Goal: Task Accomplishment & Management: Manage account settings

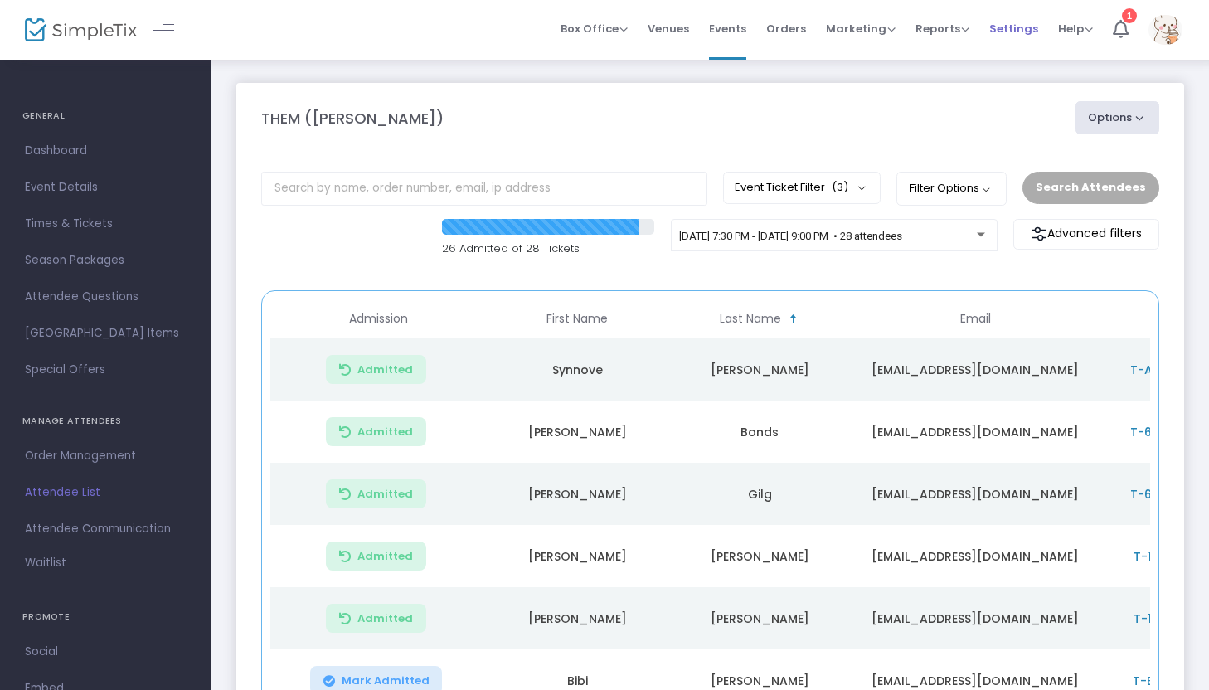
click at [1006, 31] on span "Settings" at bounding box center [1013, 28] width 49 height 42
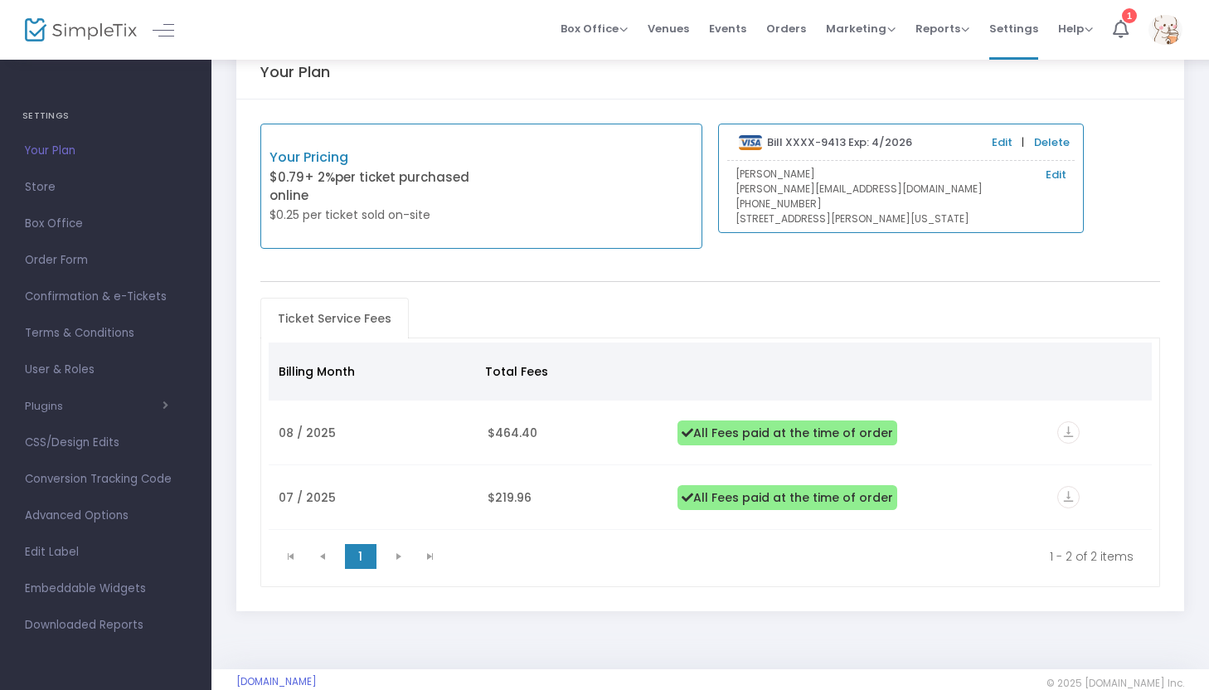
scroll to position [67, 0]
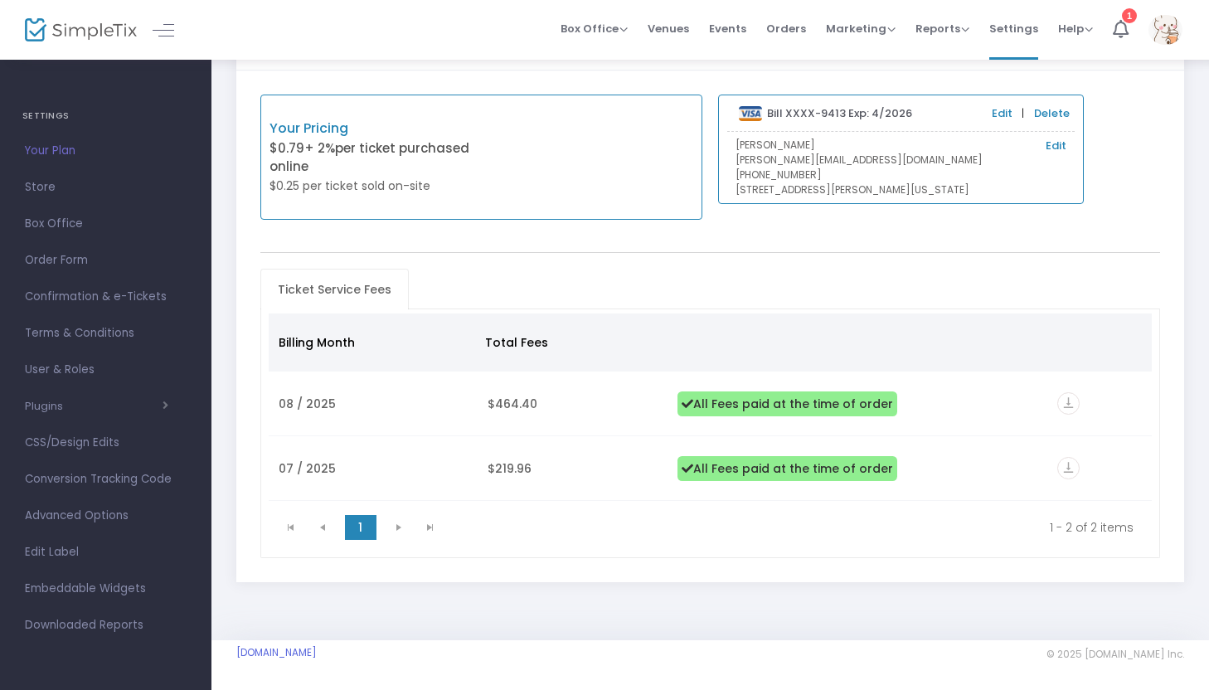
click at [55, 153] on span "Your Plan" at bounding box center [106, 151] width 162 height 22
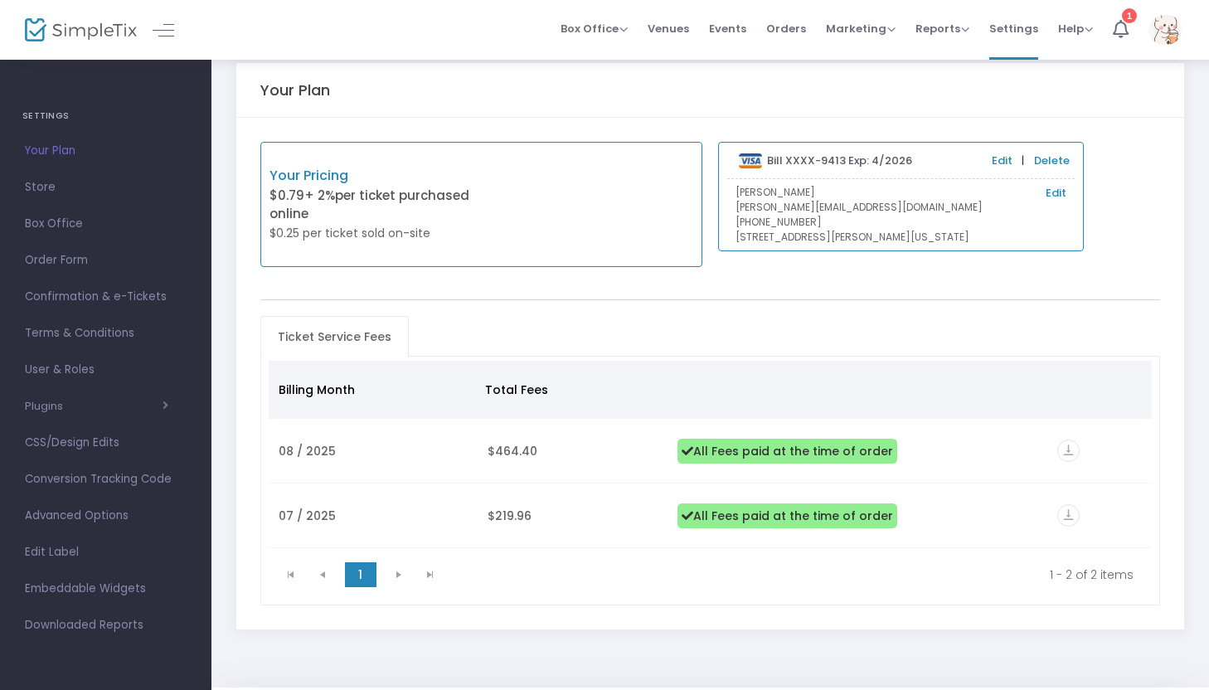
scroll to position [0, 0]
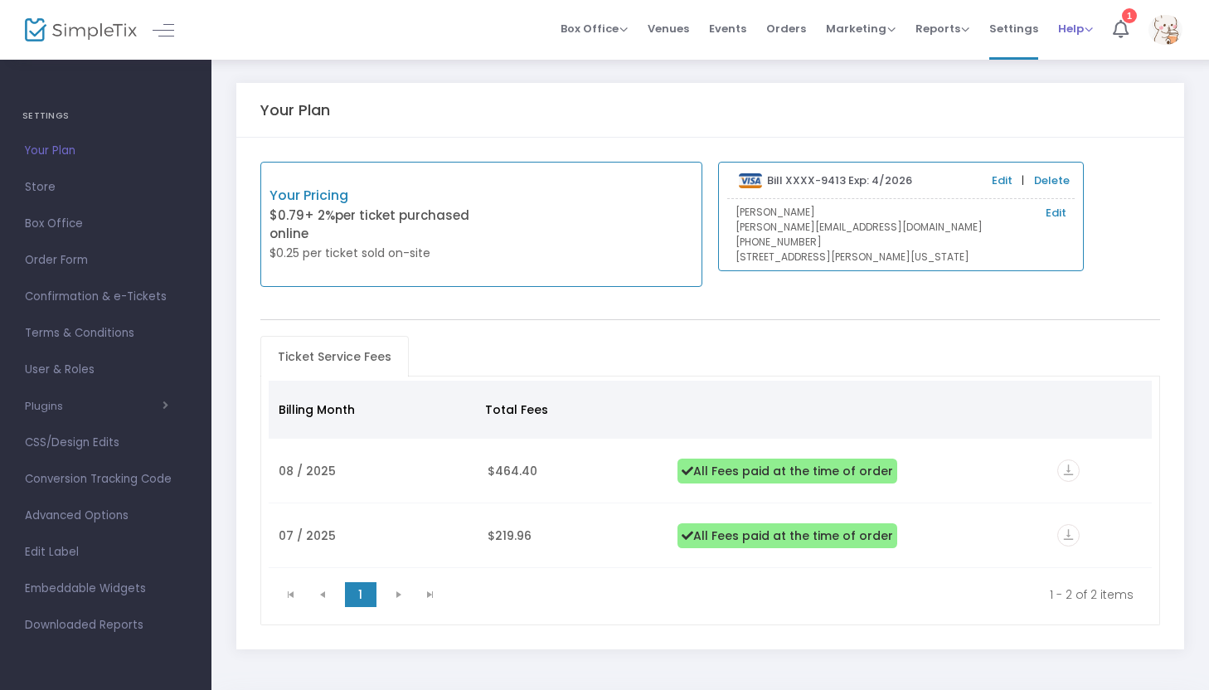
click at [1071, 30] on span "Help" at bounding box center [1075, 29] width 35 height 16
click at [1007, 27] on span "Settings" at bounding box center [1013, 28] width 49 height 42
click at [1125, 27] on icon at bounding box center [1121, 29] width 16 height 18
click at [1165, 20] on img at bounding box center [1165, 30] width 34 height 30
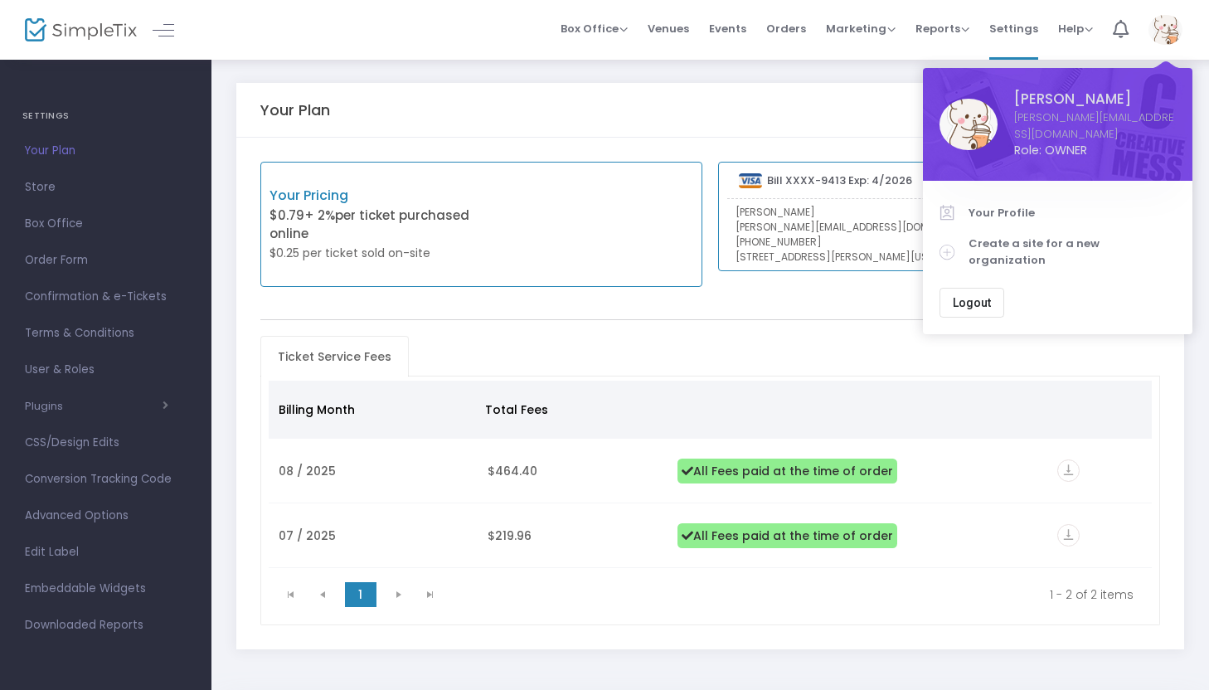
click at [779, 133] on div "Your Plan" at bounding box center [710, 110] width 900 height 54
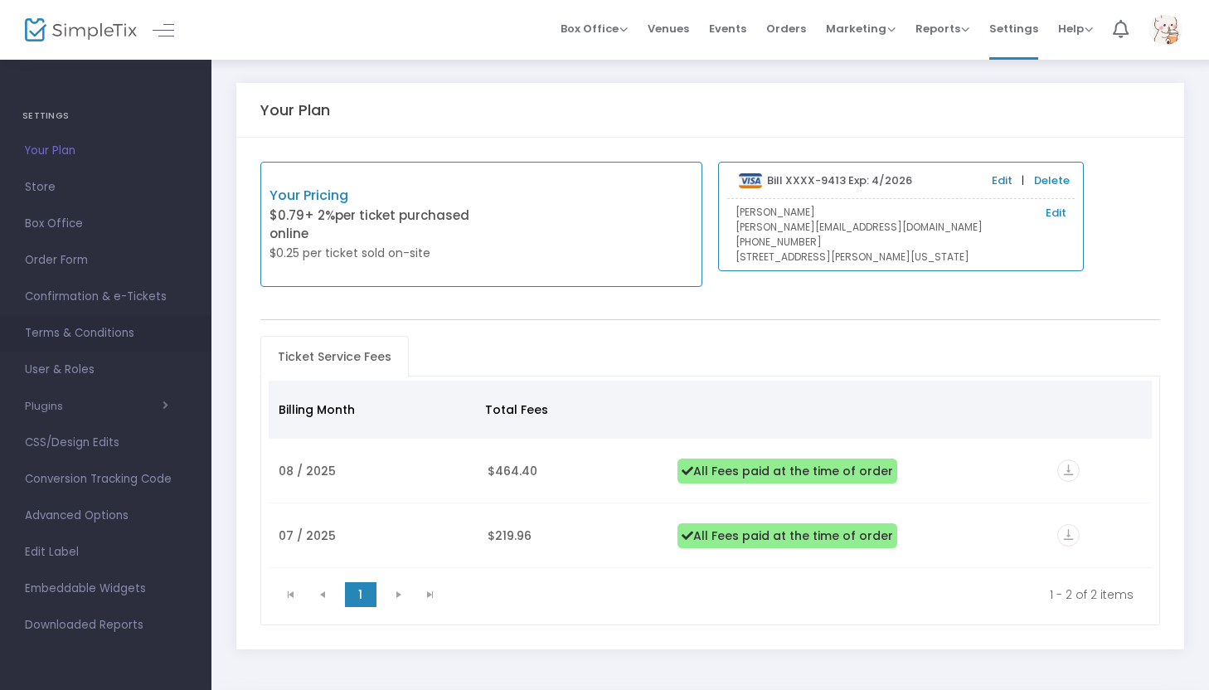
click at [113, 330] on span "Terms & Conditions" at bounding box center [106, 333] width 162 height 22
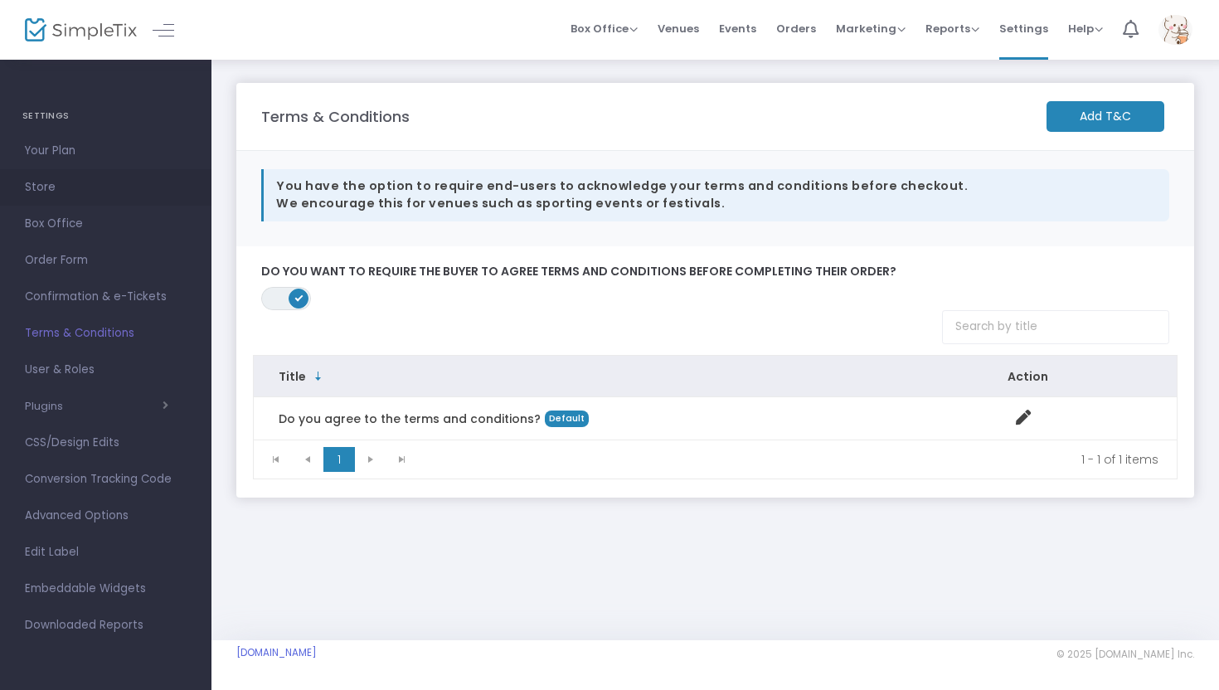
click at [47, 191] on span "Store" at bounding box center [106, 188] width 162 height 22
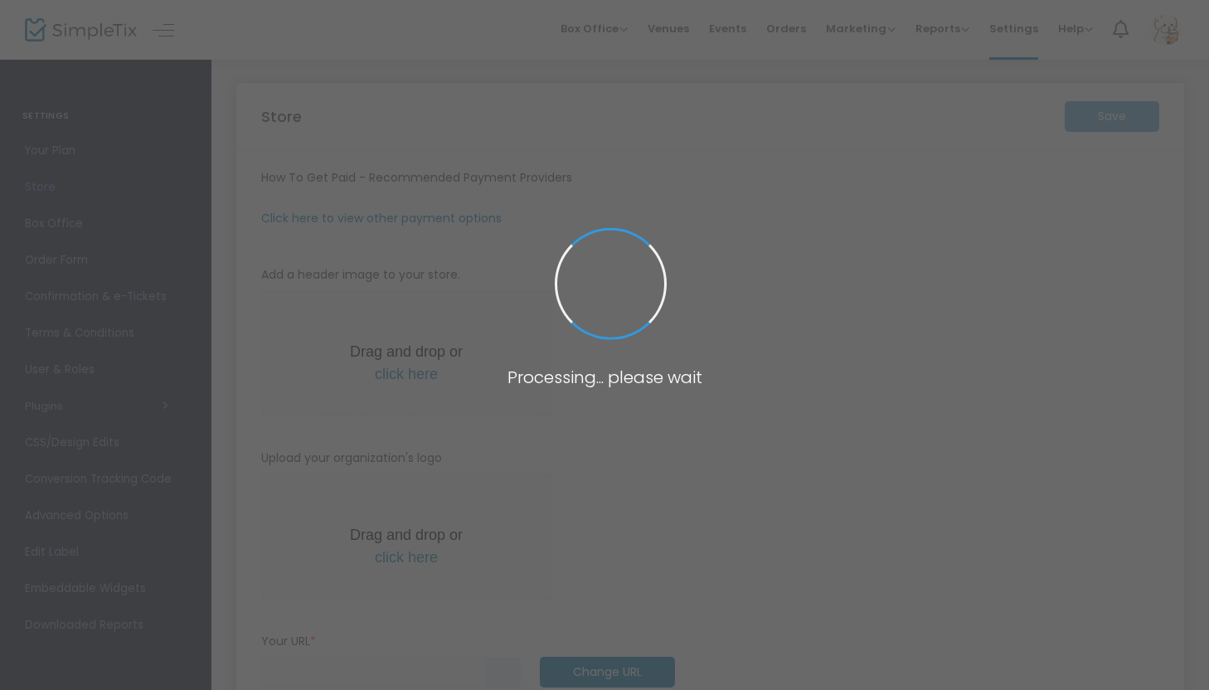
type input "[URL]"
radio input "true"
radio input "false"
radio input "true"
type input "Them Productions"
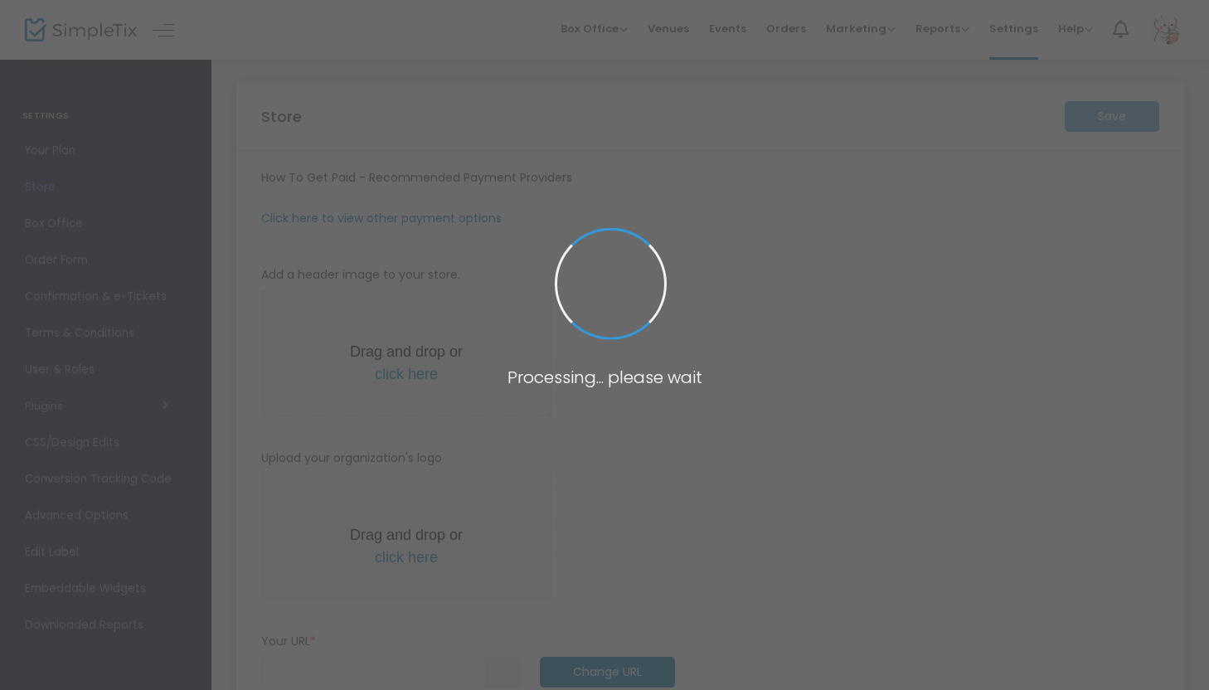
type input "[PHONE_NUMBER]"
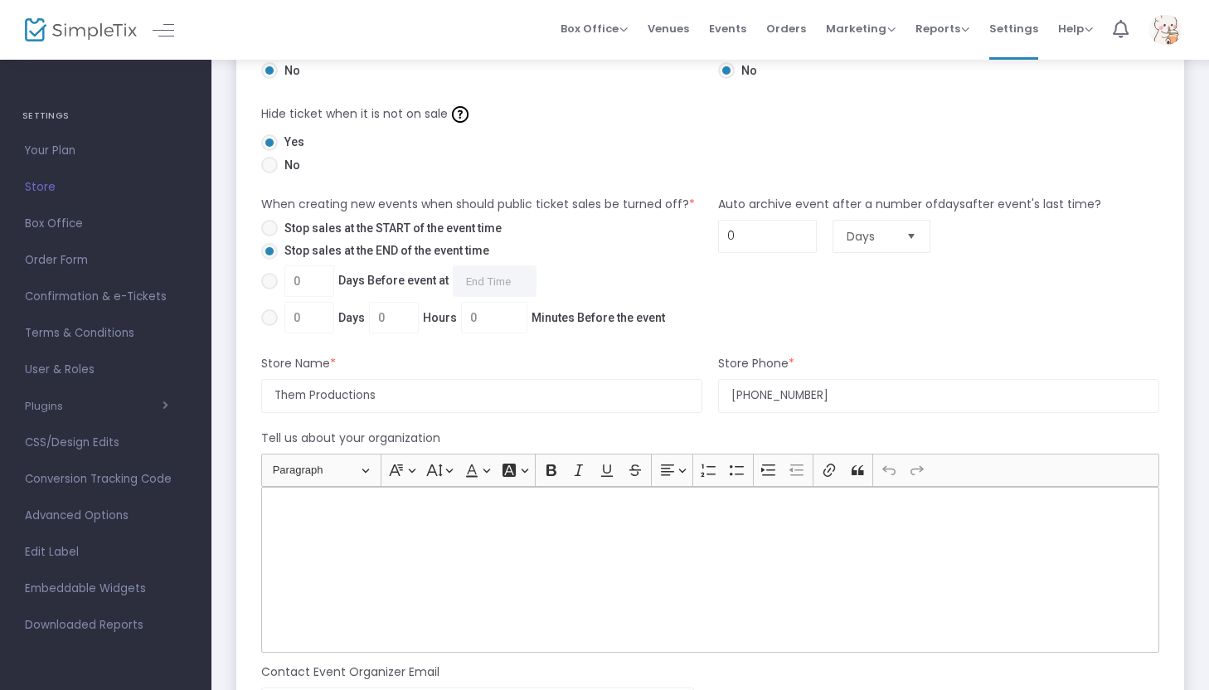
scroll to position [930, 0]
click at [67, 148] on span "Your Plan" at bounding box center [106, 151] width 162 height 22
